Goal: Information Seeking & Learning: Understand process/instructions

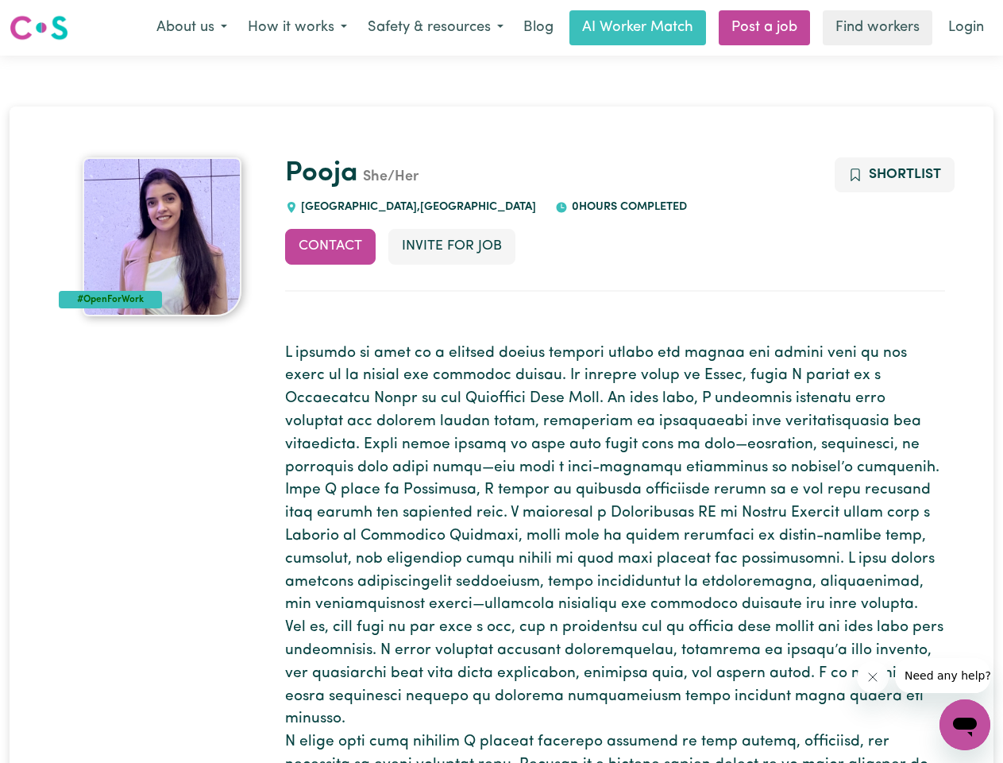
click at [501, 381] on p at bounding box center [615, 594] width 660 height 504
click at [191, 28] on button "About us" at bounding box center [191, 27] width 91 height 33
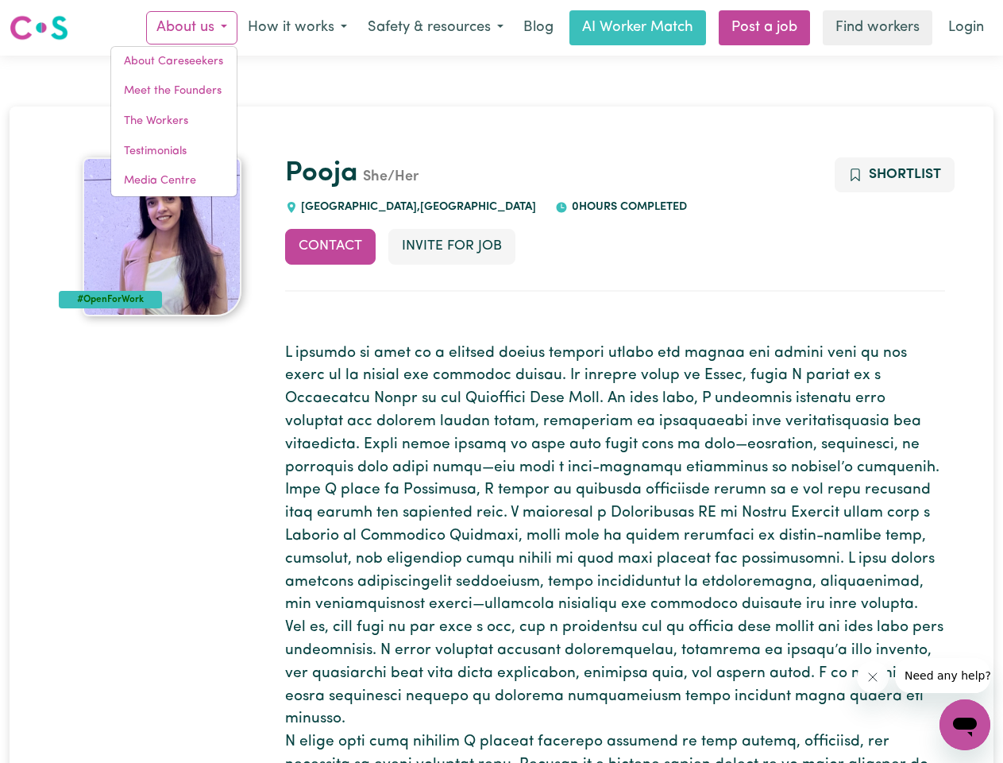
click at [296, 28] on button "How it works" at bounding box center [298, 27] width 120 height 33
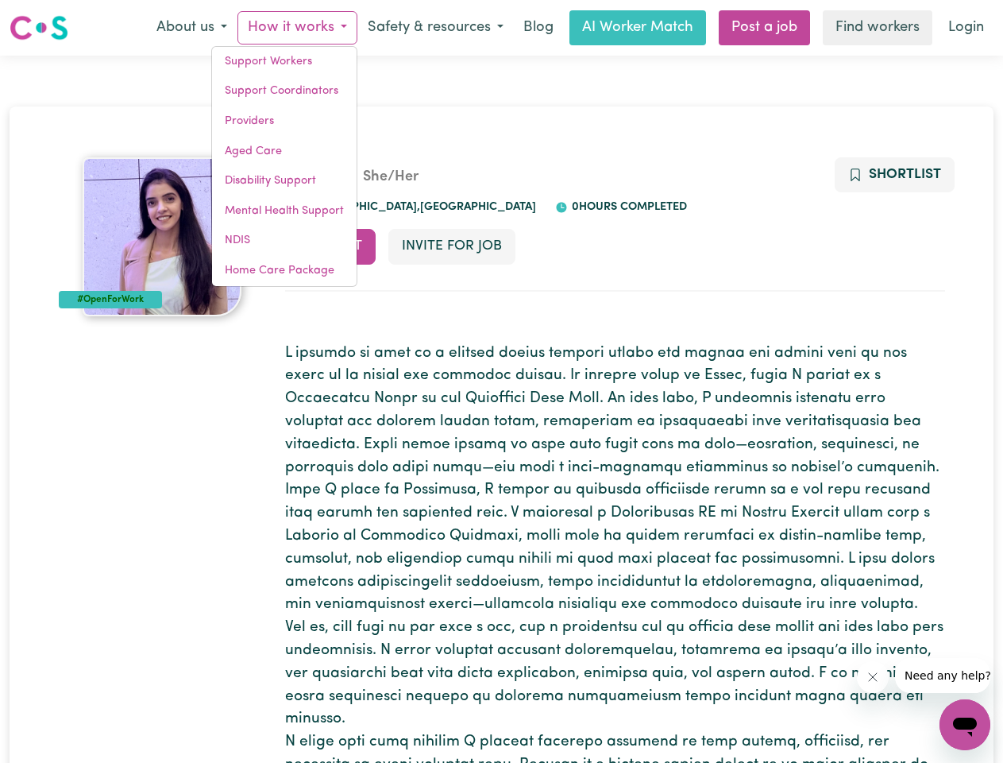
click at [435, 28] on button "Safety & resources" at bounding box center [436, 27] width 157 height 33
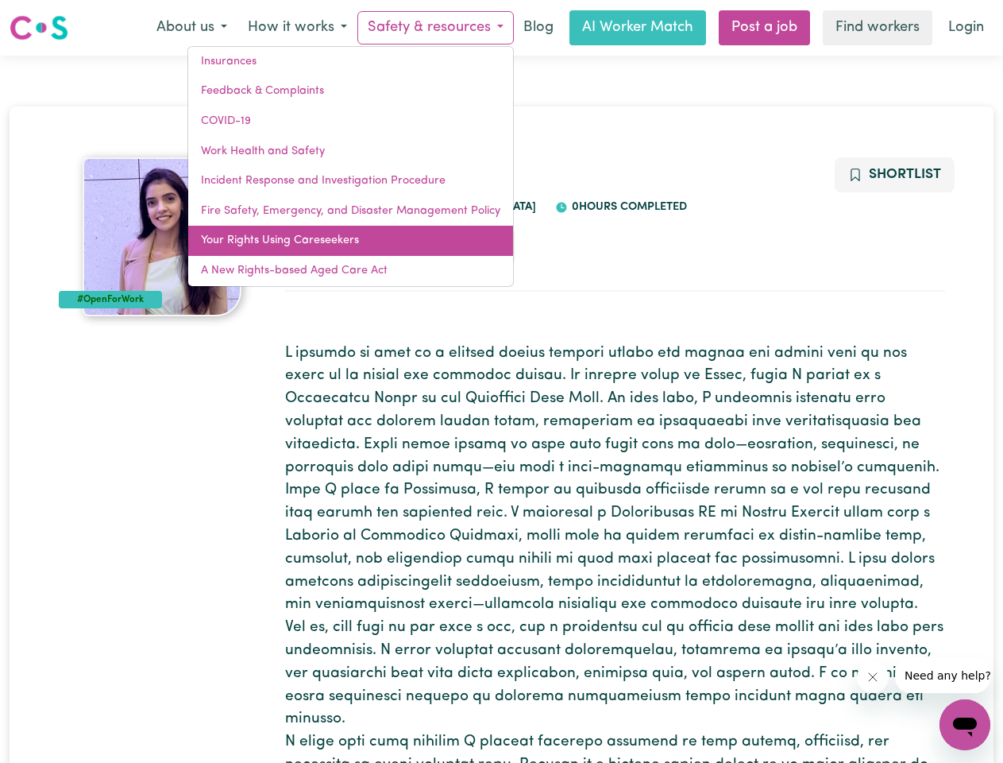
click at [331, 246] on link "Your Rights Using Careseekers" at bounding box center [350, 241] width 325 height 30
